Goal: Navigation & Orientation: Understand site structure

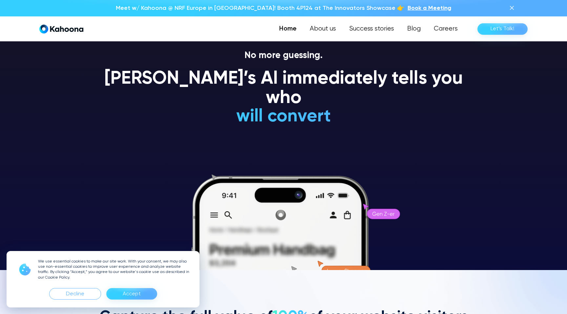
scroll to position [44, 0]
click at [144, 288] on div "Accept" at bounding box center [131, 293] width 51 height 11
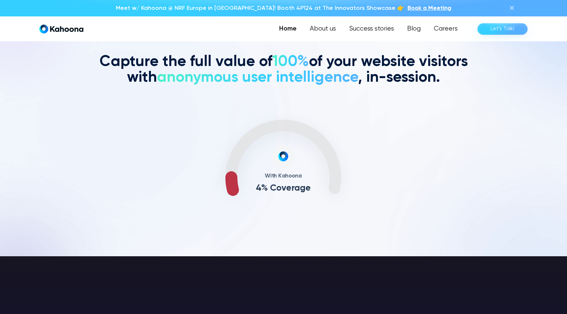
scroll to position [299, 0]
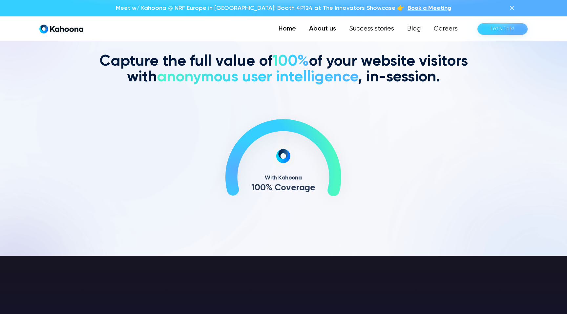
click at [315, 28] on link "About us" at bounding box center [322, 28] width 40 height 13
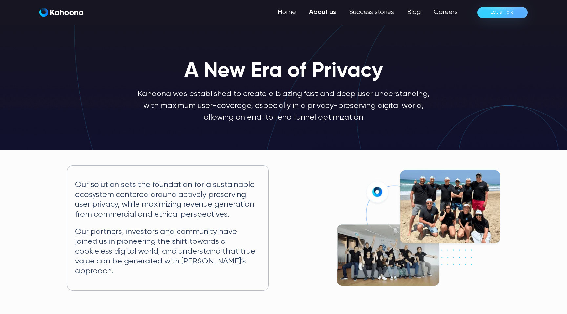
click at [434, 196] on img at bounding box center [418, 227] width 163 height 115
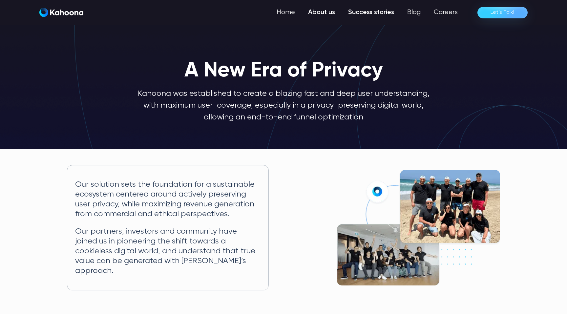
click at [385, 16] on link "Success stories" at bounding box center [370, 12] width 59 height 13
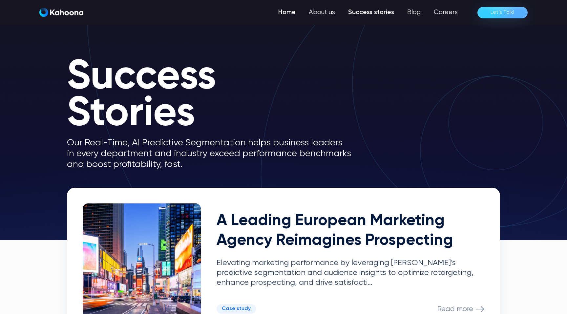
click at [285, 8] on link "Home" at bounding box center [287, 12] width 31 height 13
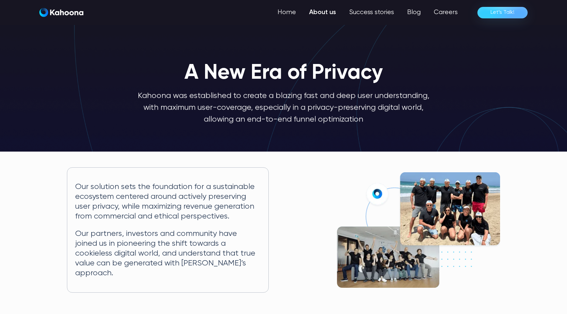
click at [515, 11] on link "Let’s Talk!" at bounding box center [502, 12] width 50 height 11
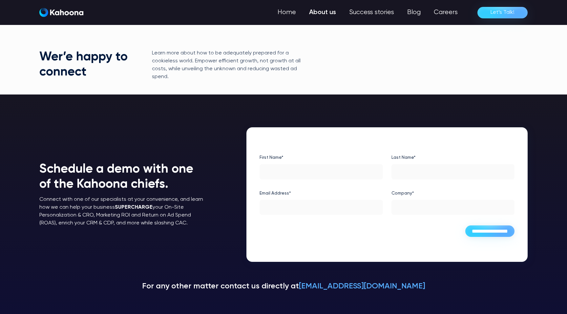
click at [324, 9] on link "About us" at bounding box center [322, 12] width 40 height 13
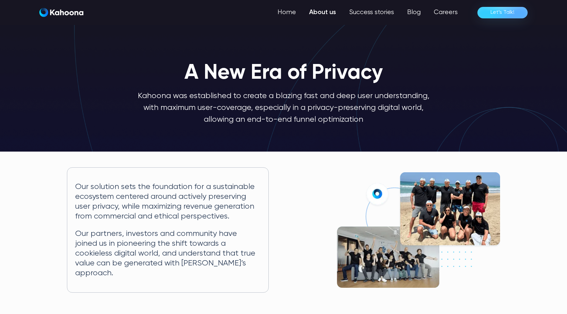
click at [73, 18] on div "Home About us Success stories Blog Careers Let’s Talk!" at bounding box center [283, 12] width 488 height 13
click at [75, 11] on img "home" at bounding box center [61, 12] width 44 height 9
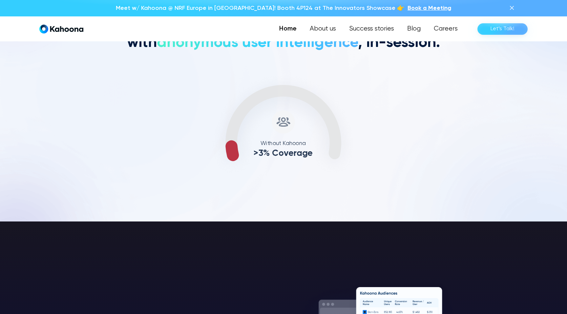
scroll to position [334, 0]
